Goal: Task Accomplishment & Management: Complete application form

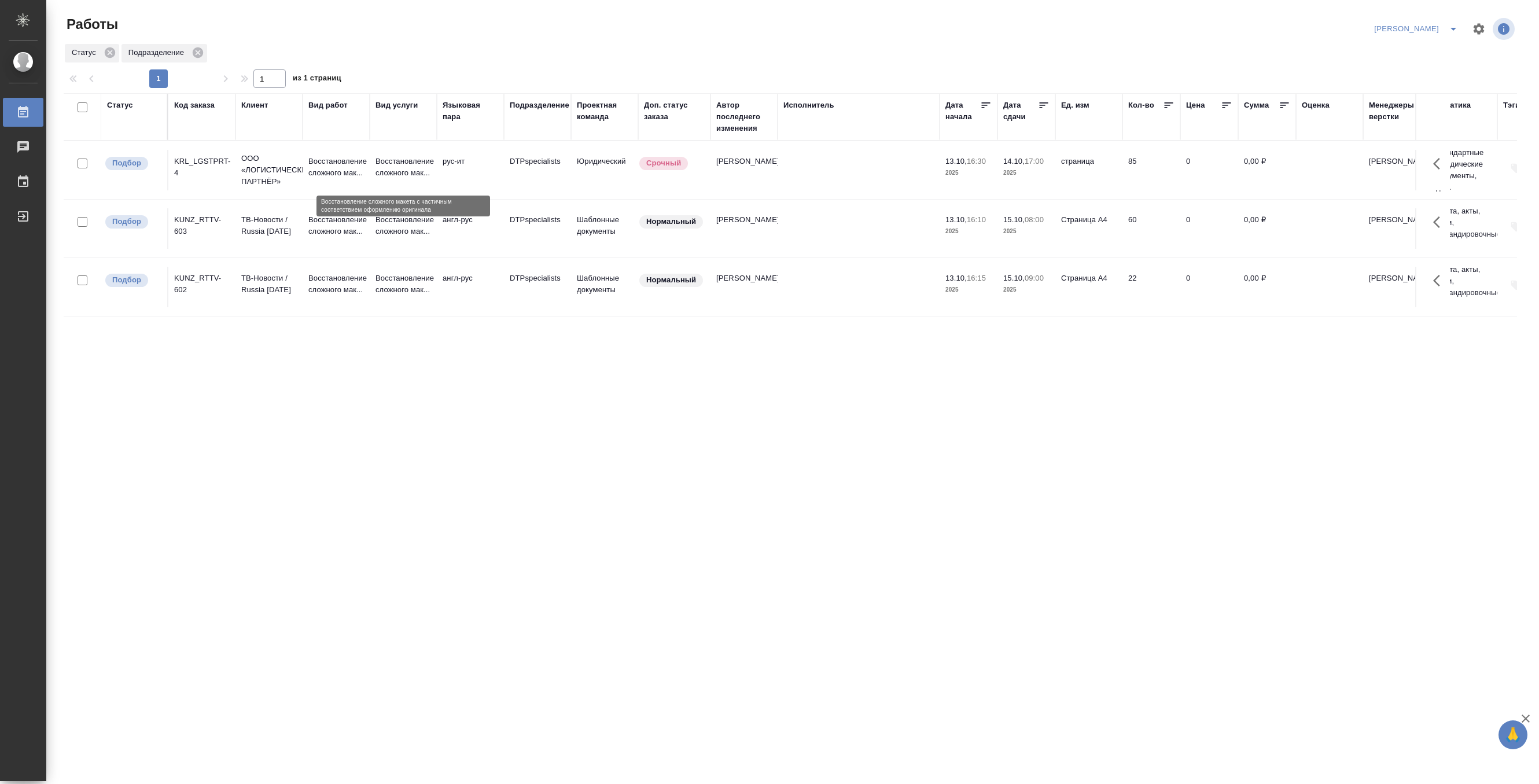
click at [400, 164] on p "Восстановление сложного мак..." at bounding box center [403, 167] width 56 height 23
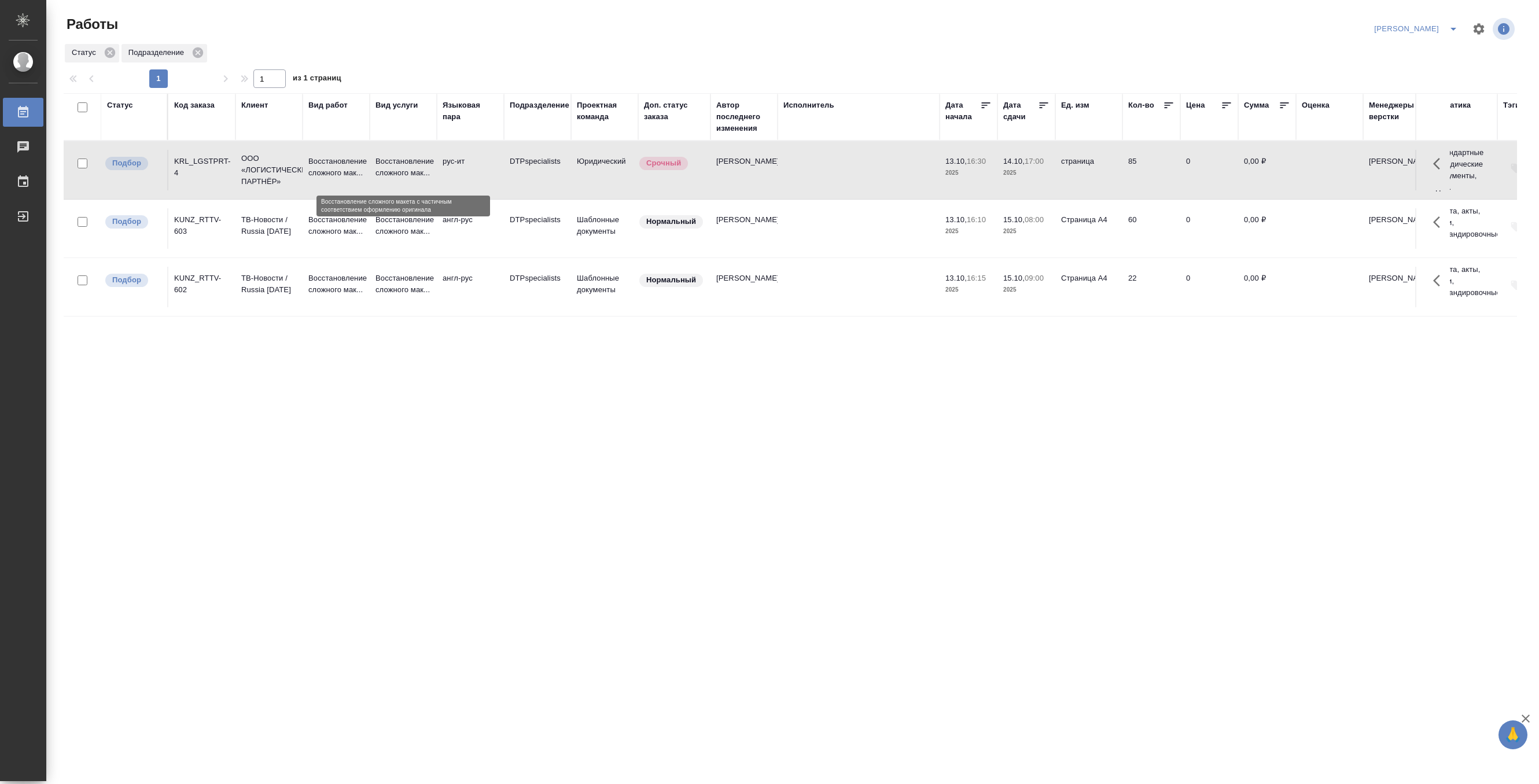
click at [400, 164] on p "Восстановление сложного мак..." at bounding box center [403, 167] width 56 height 23
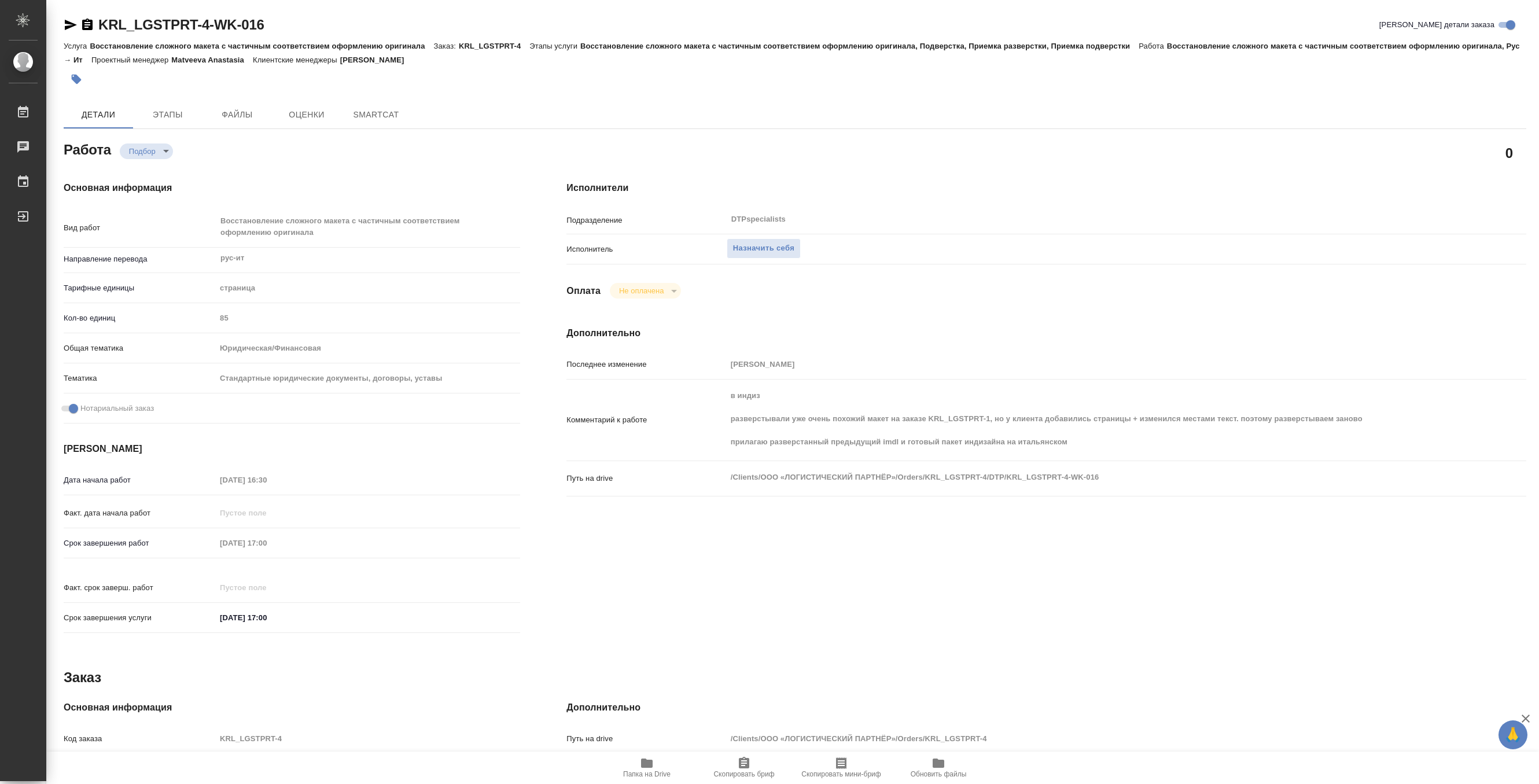
type textarea "x"
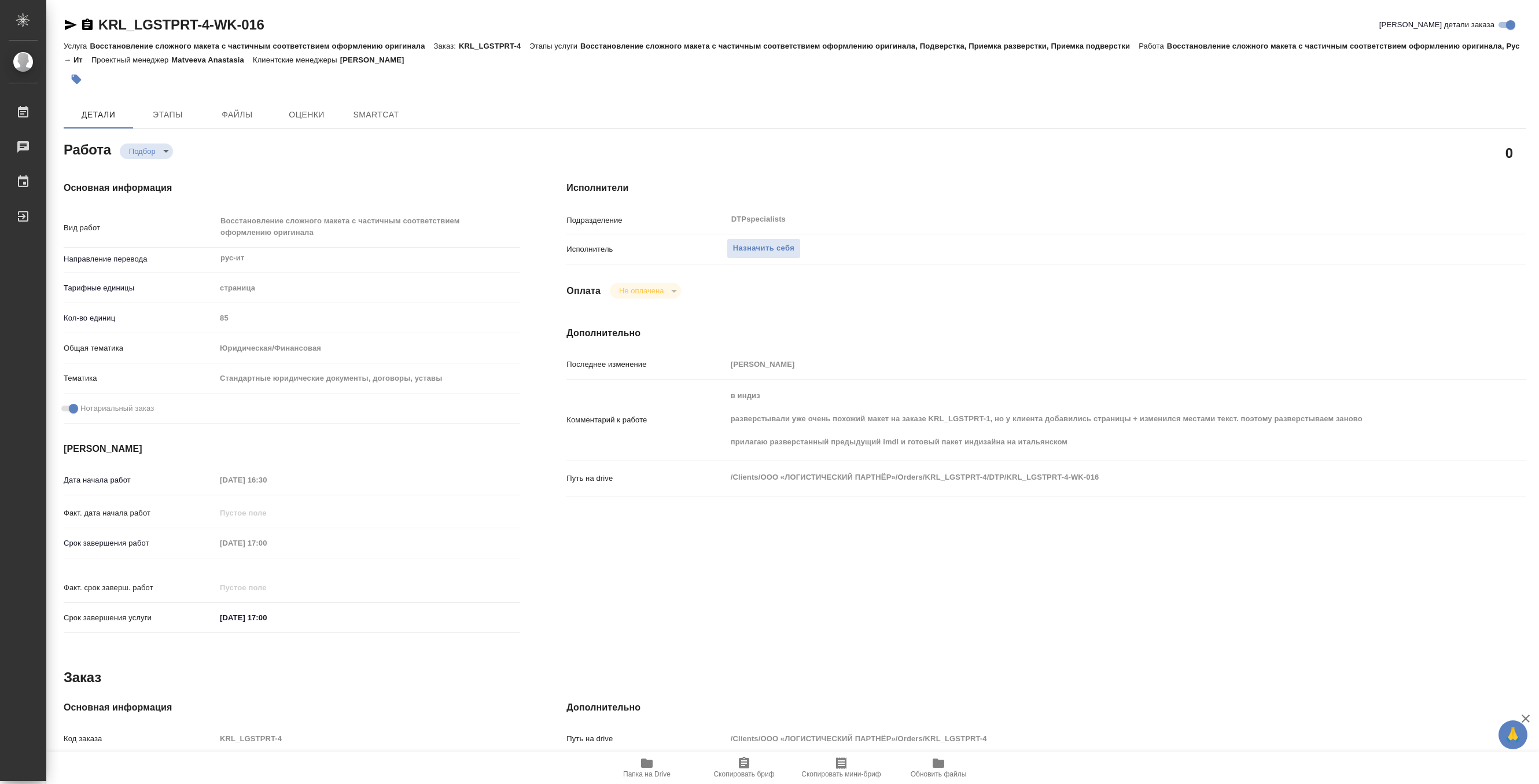
type textarea "x"
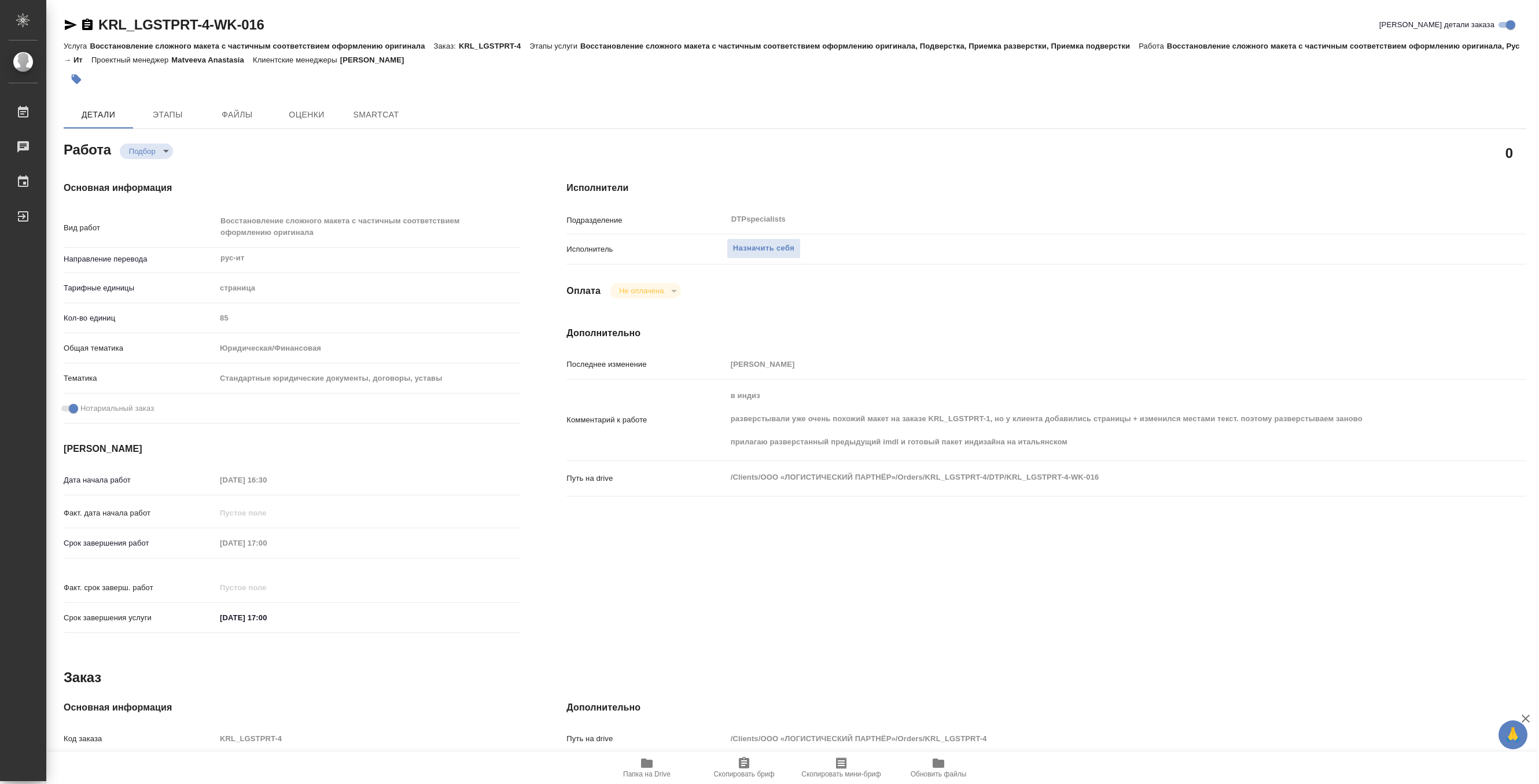
type textarea "x"
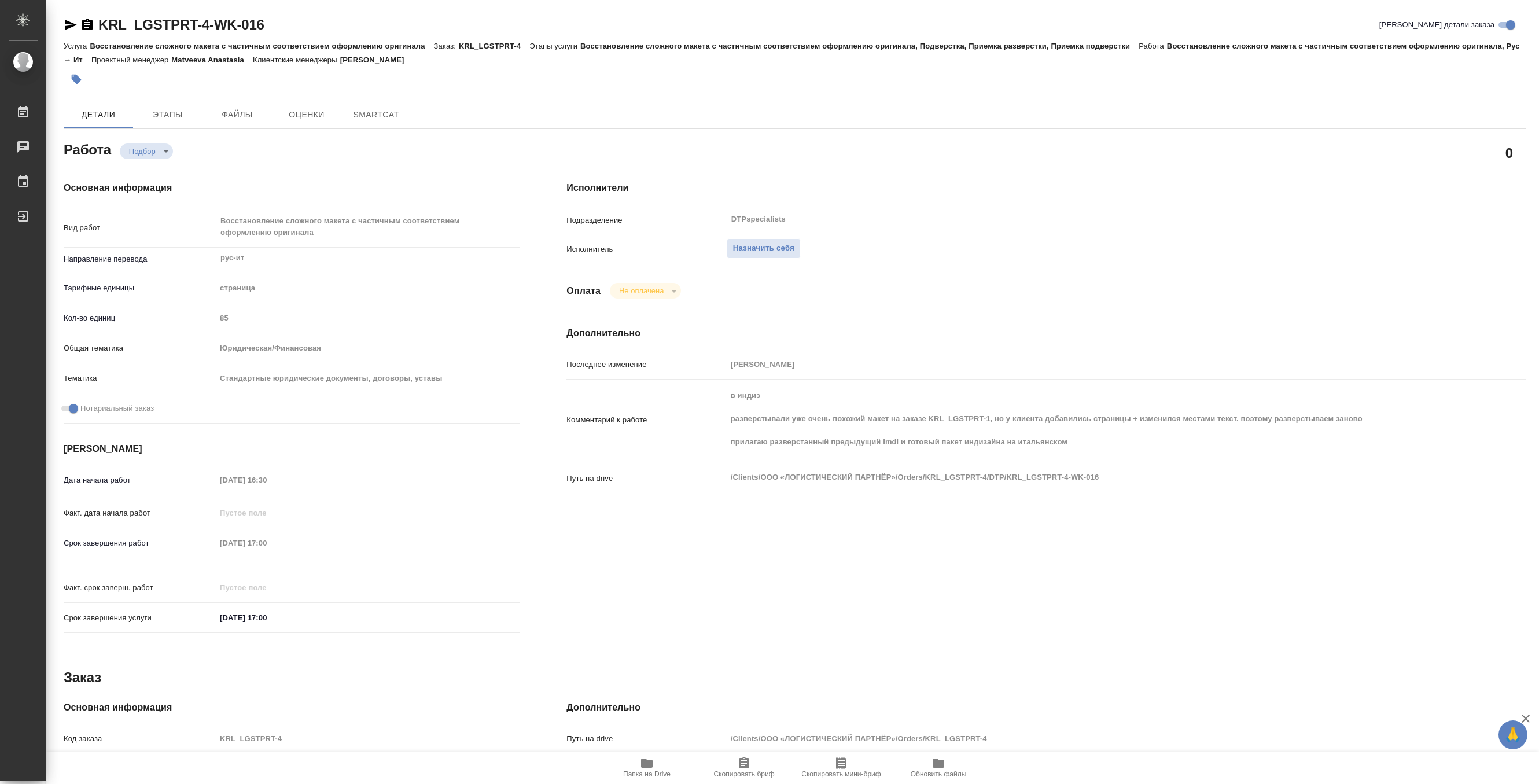
type textarea "x"
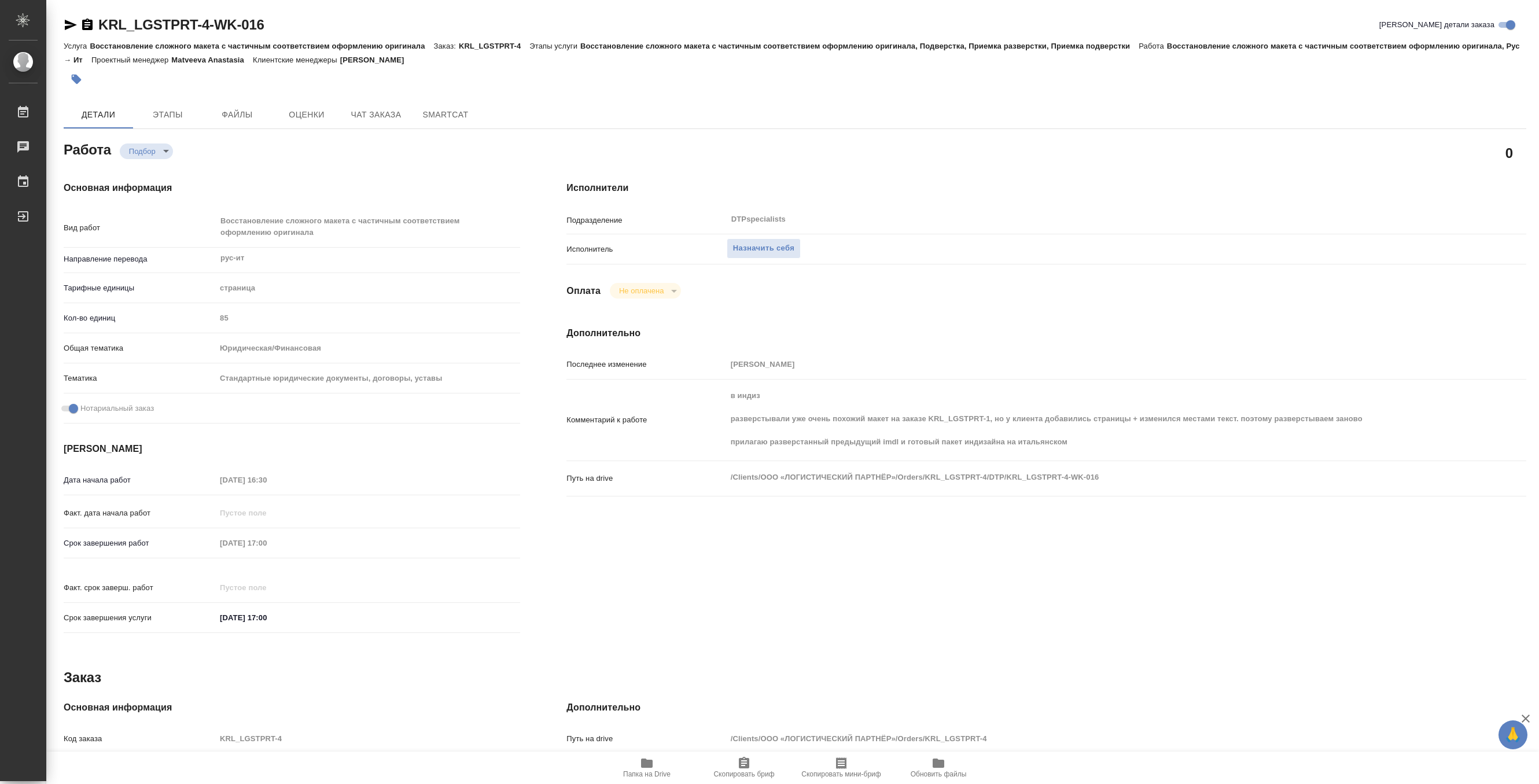
type textarea "x"
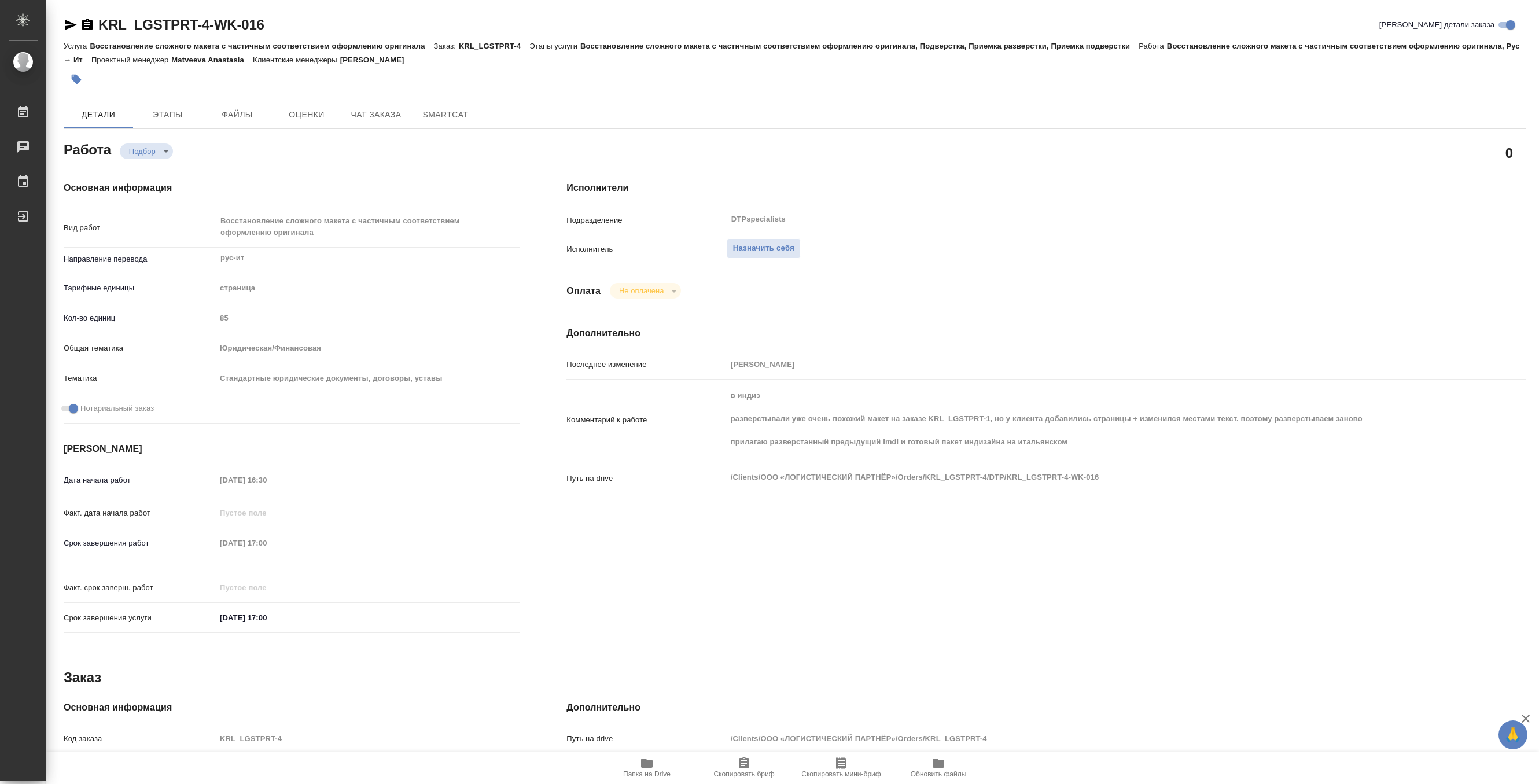
type textarea "x"
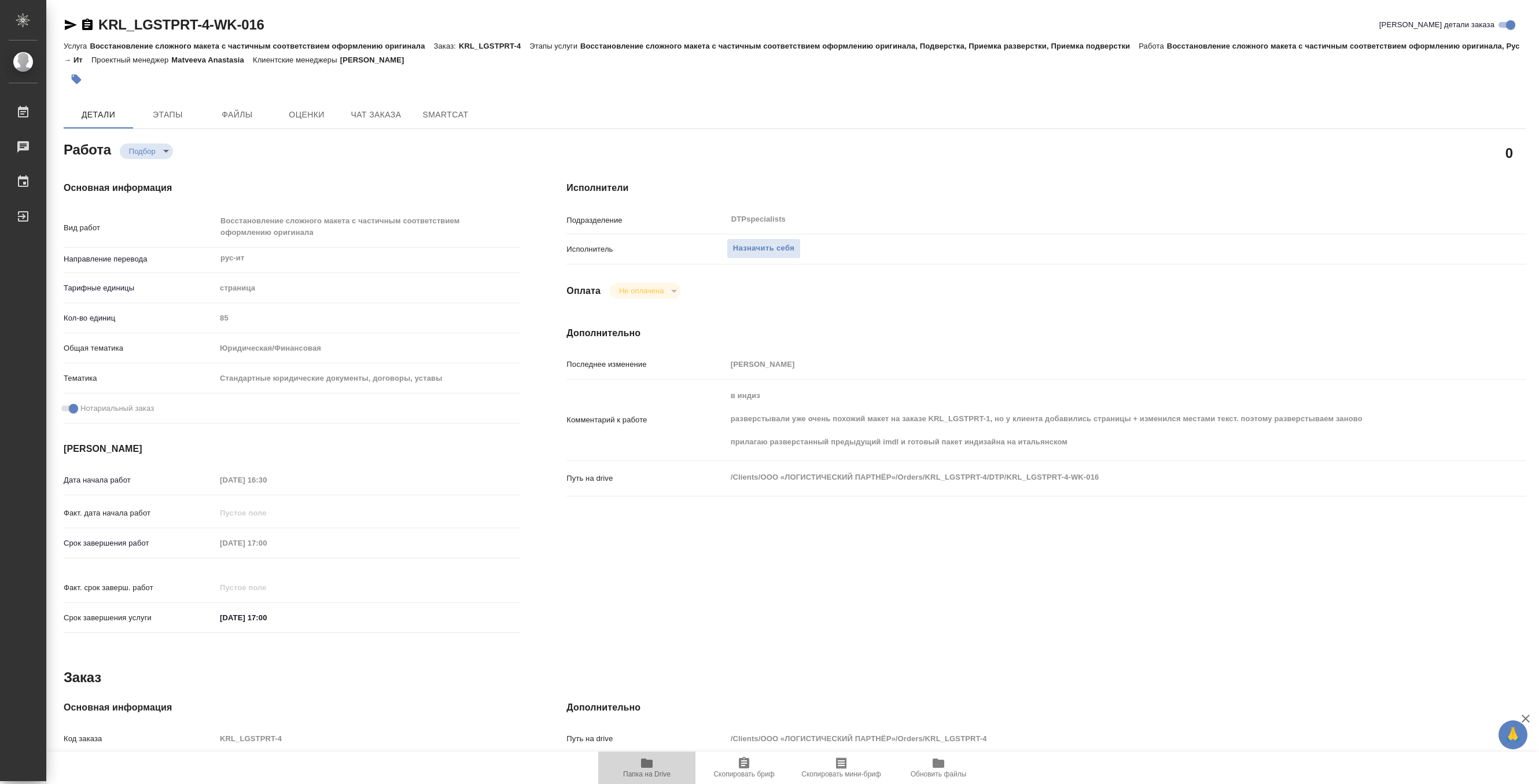
click at [651, 763] on icon "button" at bounding box center [646, 763] width 12 height 9
